Goal: Transaction & Acquisition: Purchase product/service

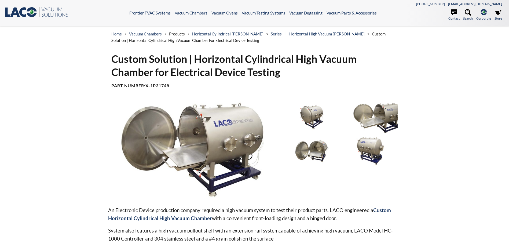
click at [310, 151] on img at bounding box center [312, 151] width 56 height 31
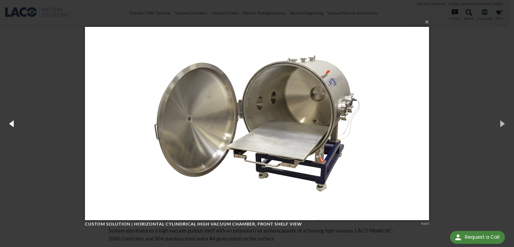
click at [13, 125] on button "button" at bounding box center [12, 124] width 24 height 30
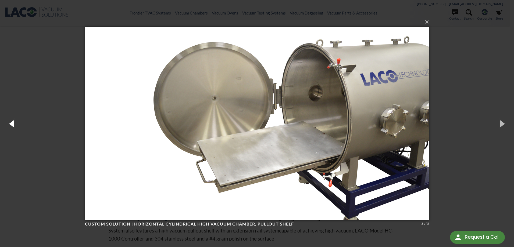
click at [13, 125] on button "button" at bounding box center [12, 124] width 24 height 30
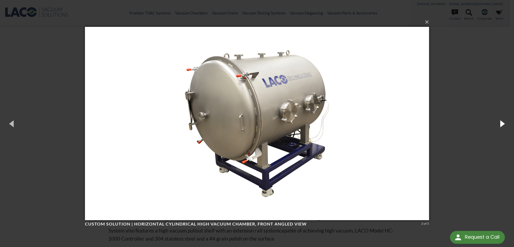
click at [504, 124] on button "button" at bounding box center [501, 124] width 24 height 30
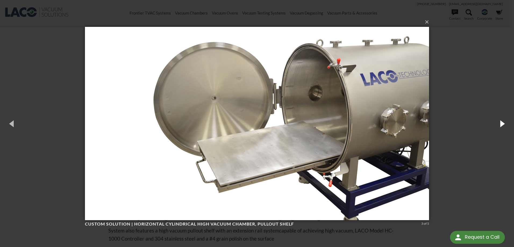
click at [503, 124] on button "button" at bounding box center [501, 124] width 24 height 30
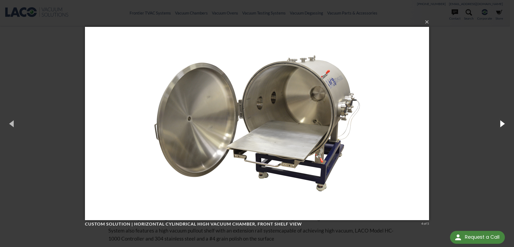
click at [503, 125] on button "button" at bounding box center [501, 124] width 24 height 30
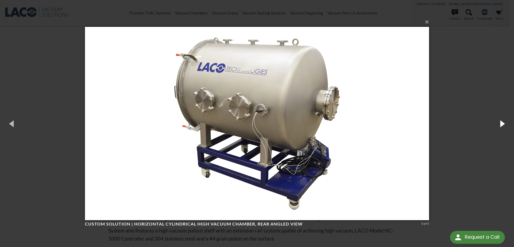
click at [503, 125] on button "button" at bounding box center [501, 124] width 24 height 30
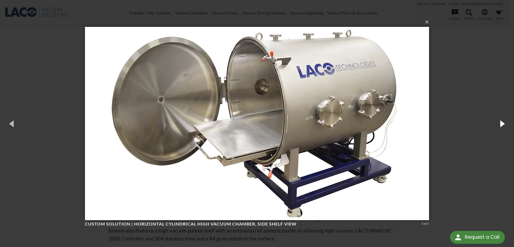
click at [503, 125] on button "button" at bounding box center [501, 124] width 24 height 30
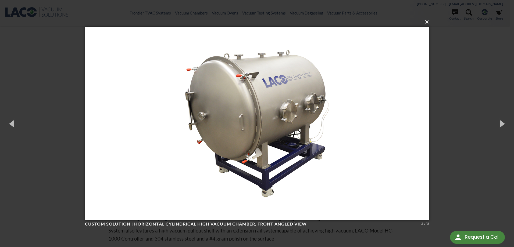
click at [427, 24] on button "×" at bounding box center [258, 22] width 344 height 12
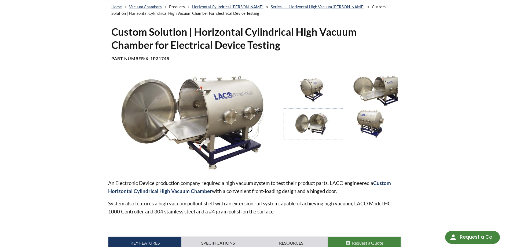
scroll to position [27, 0]
